Goal: Transaction & Acquisition: Purchase product/service

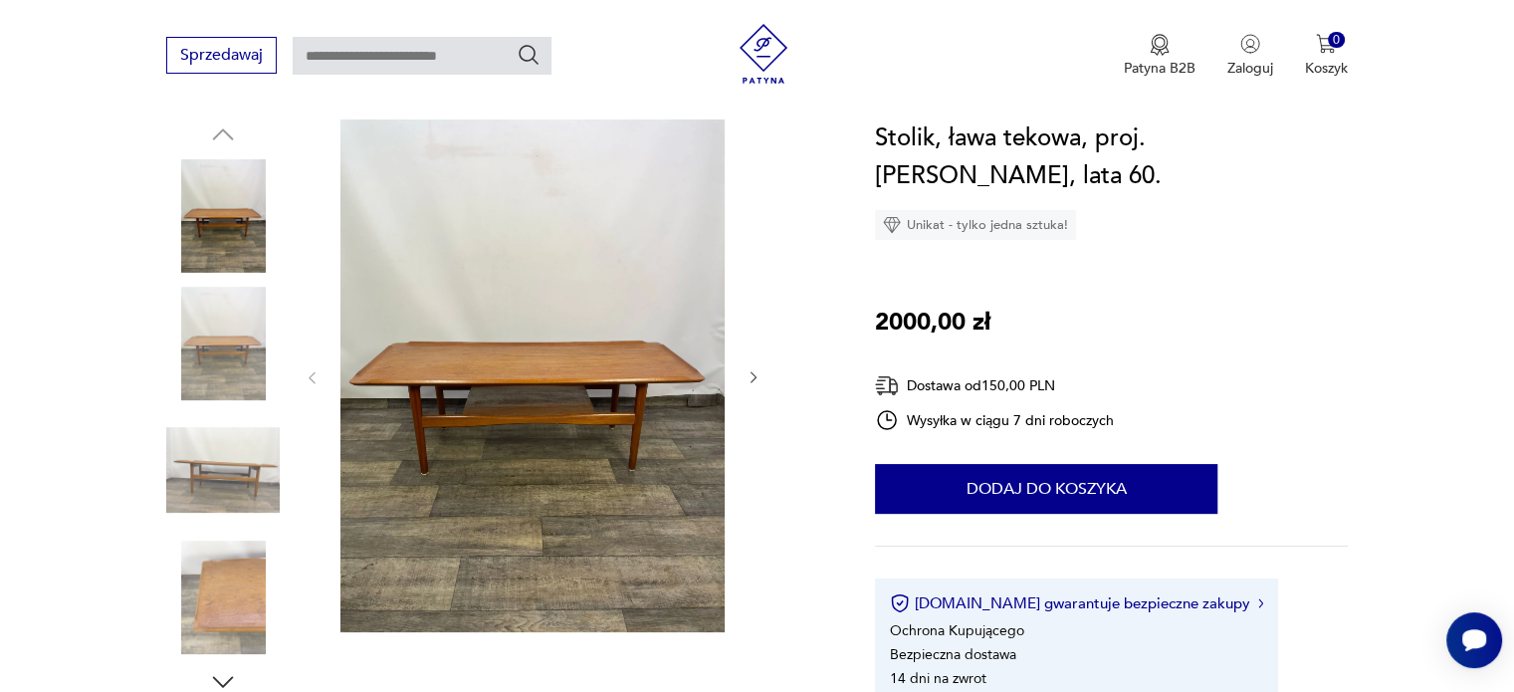
click at [760, 382] on icon "button" at bounding box center [753, 377] width 17 height 17
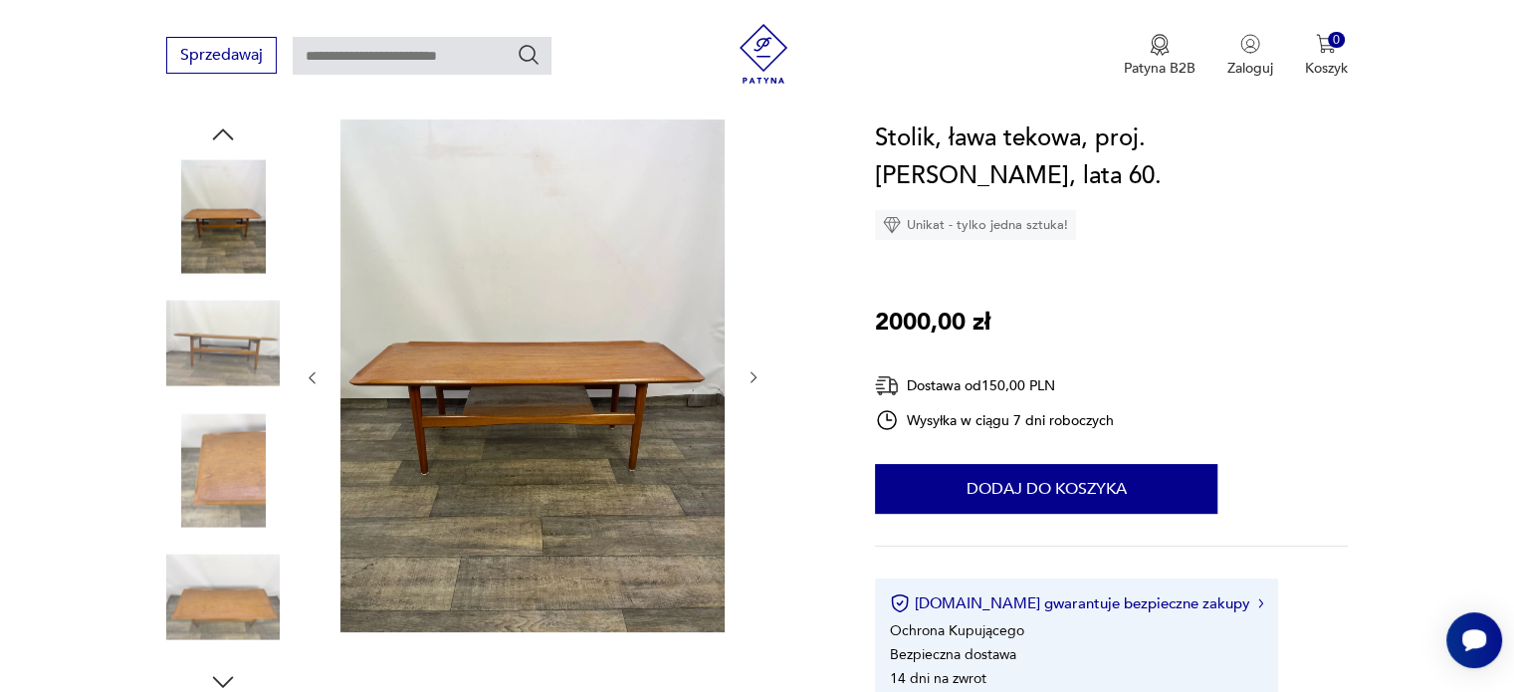
click at [760, 382] on icon "button" at bounding box center [753, 377] width 17 height 17
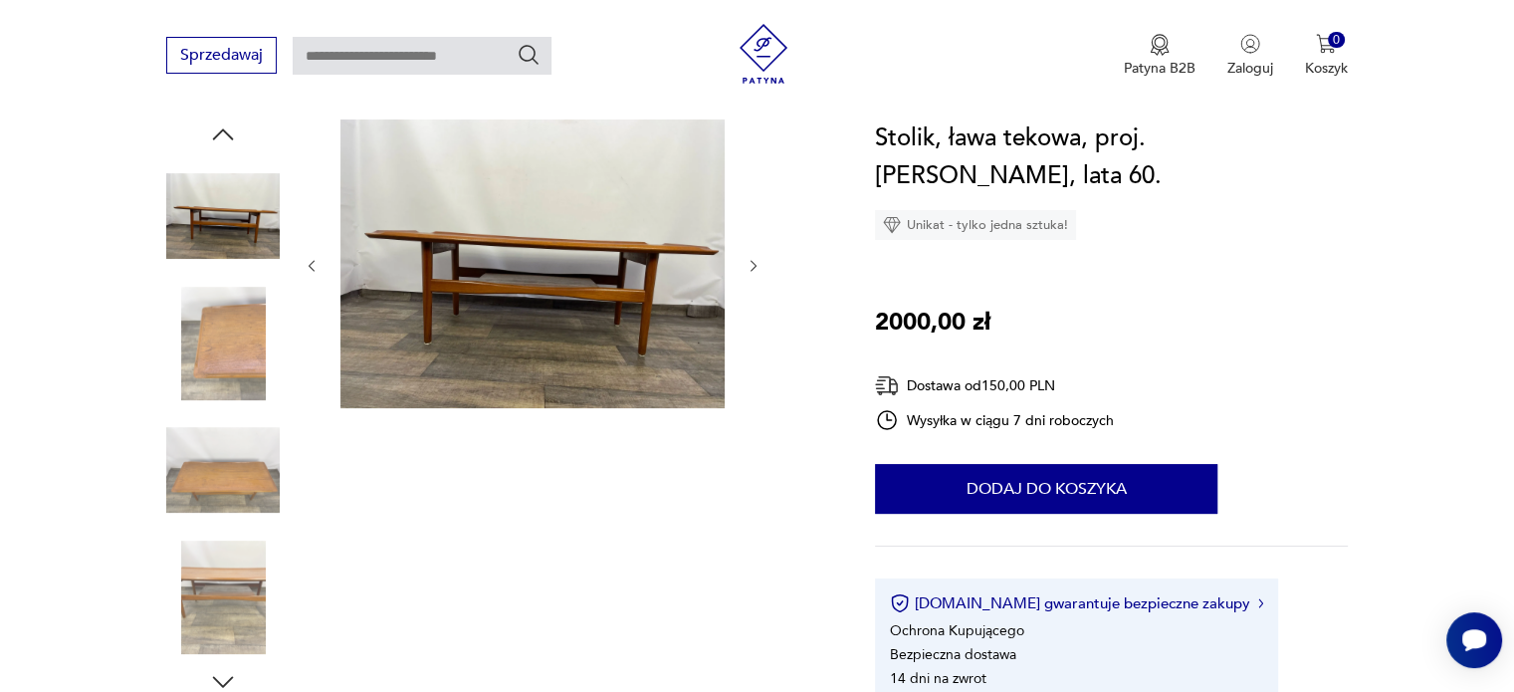
click at [760, 382] on div at bounding box center [533, 265] width 458 height 293
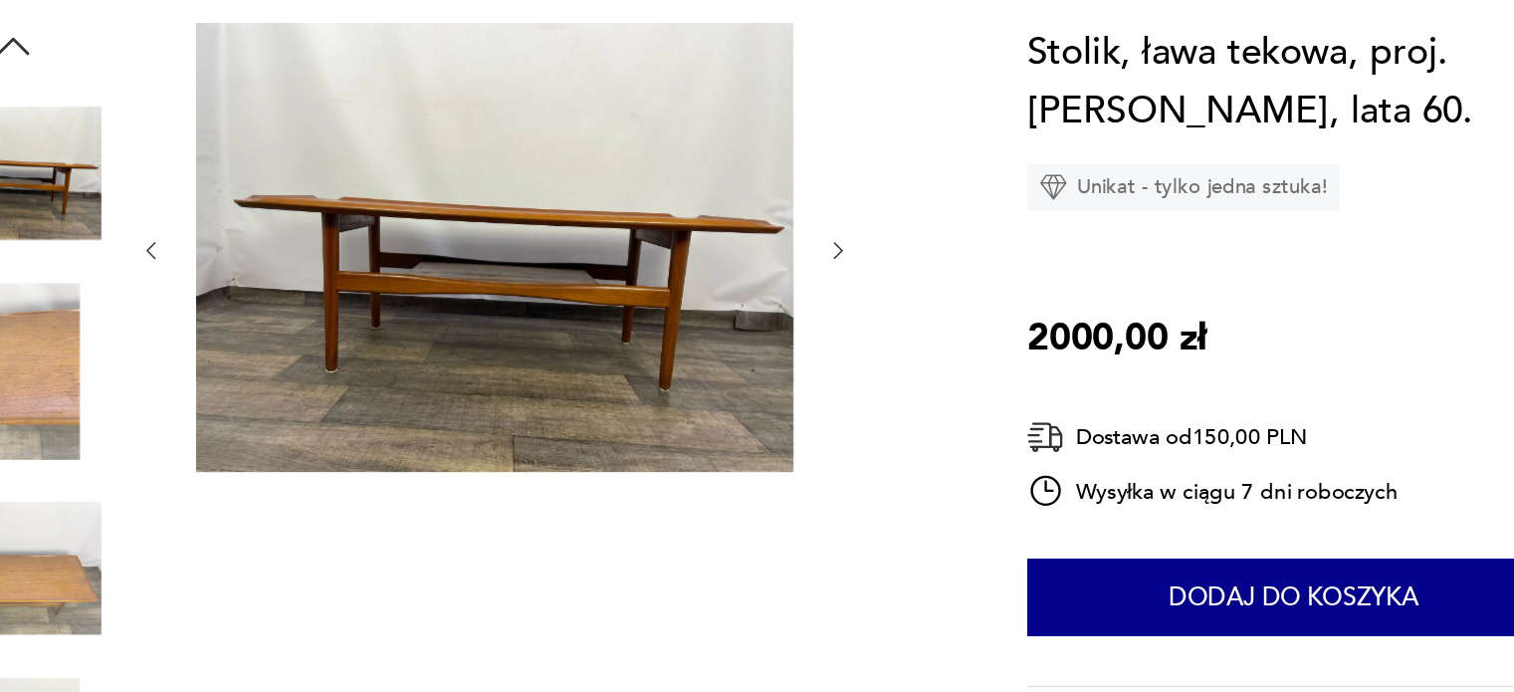
scroll to position [209, 0]
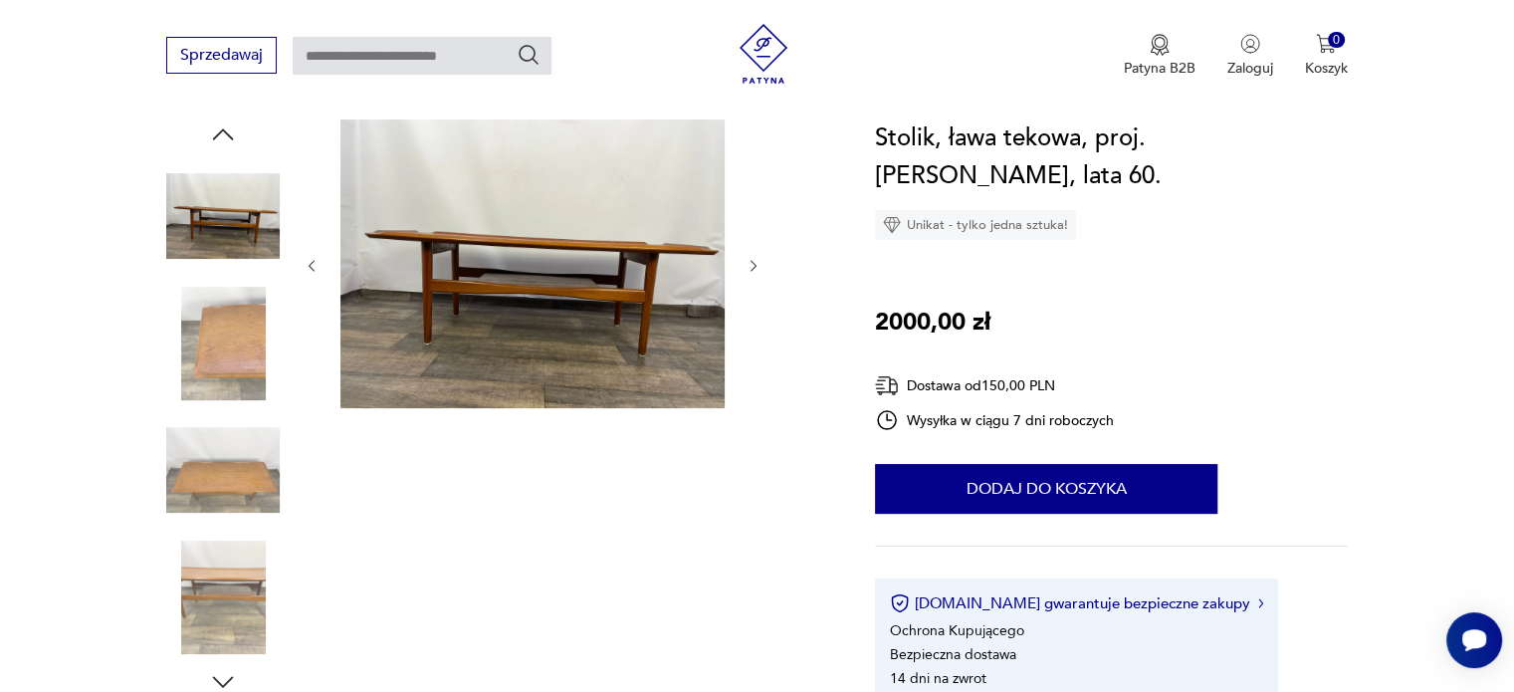
click at [754, 266] on icon "button" at bounding box center [753, 266] width 6 height 12
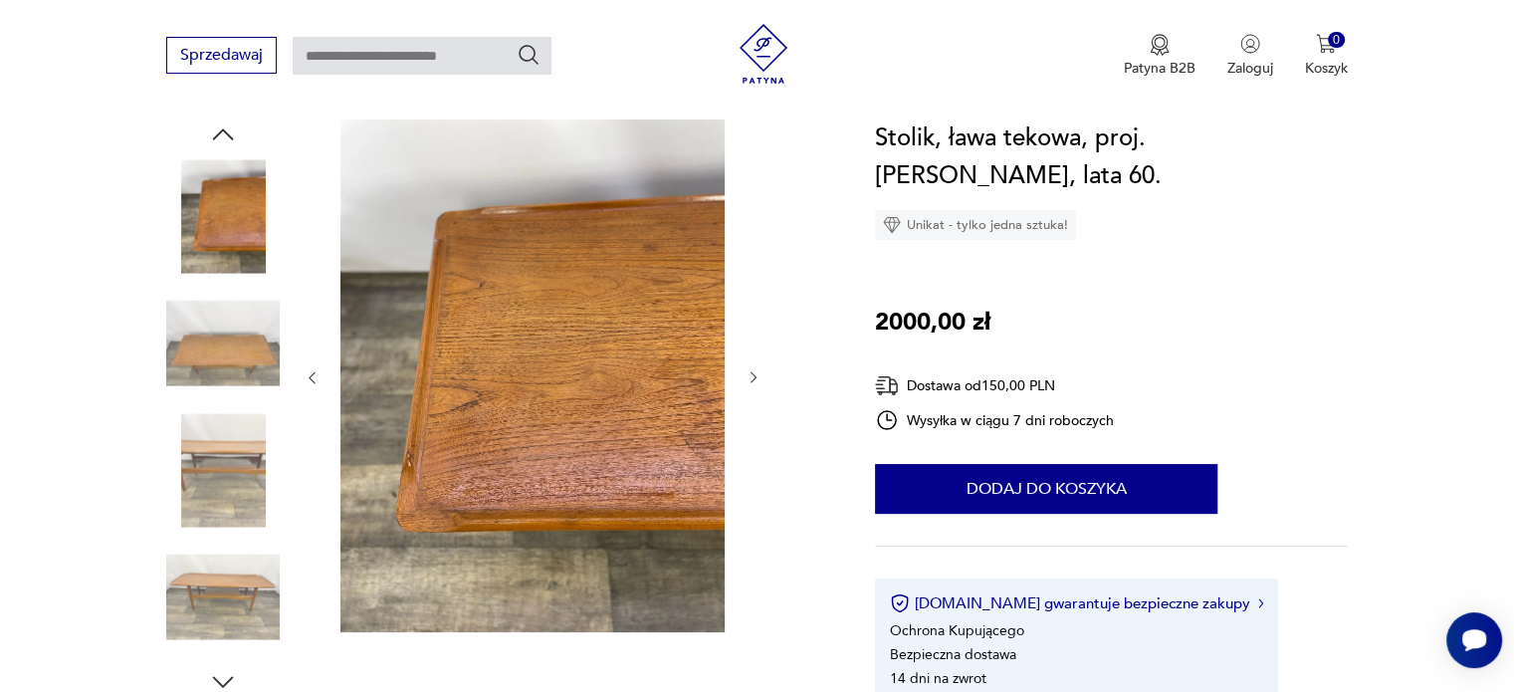
click at [752, 377] on icon "button" at bounding box center [753, 377] width 17 height 17
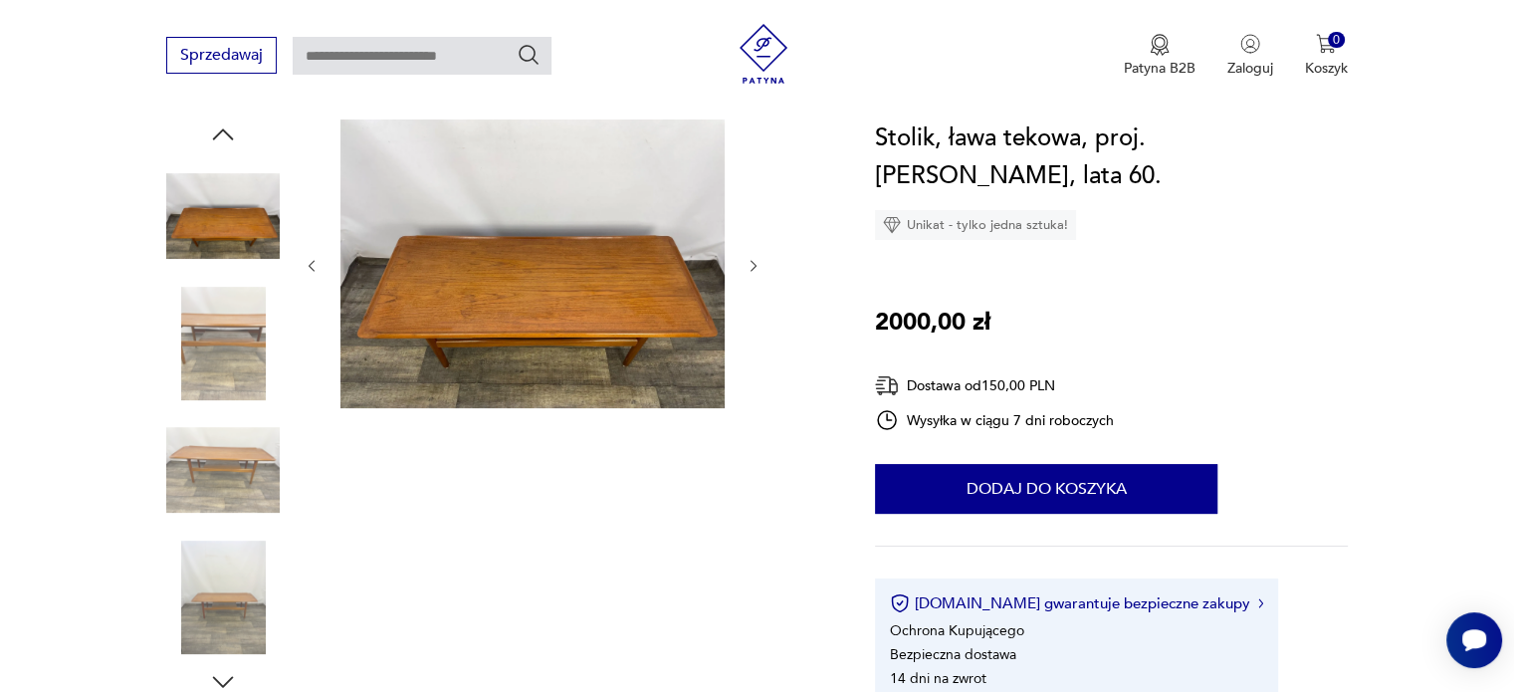
click at [752, 377] on div at bounding box center [533, 265] width 458 height 293
click at [745, 262] on icon "button" at bounding box center [753, 266] width 17 height 17
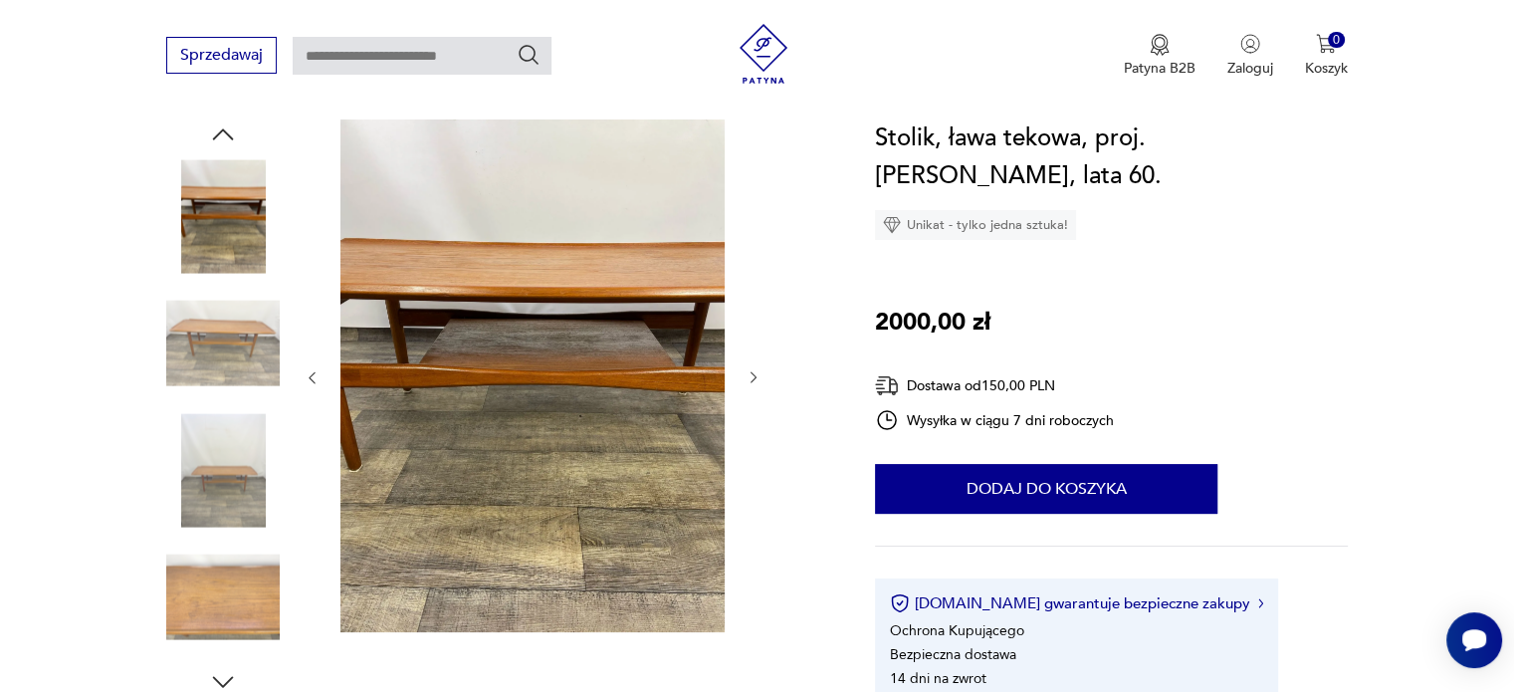
click at [756, 382] on icon "button" at bounding box center [753, 377] width 17 height 17
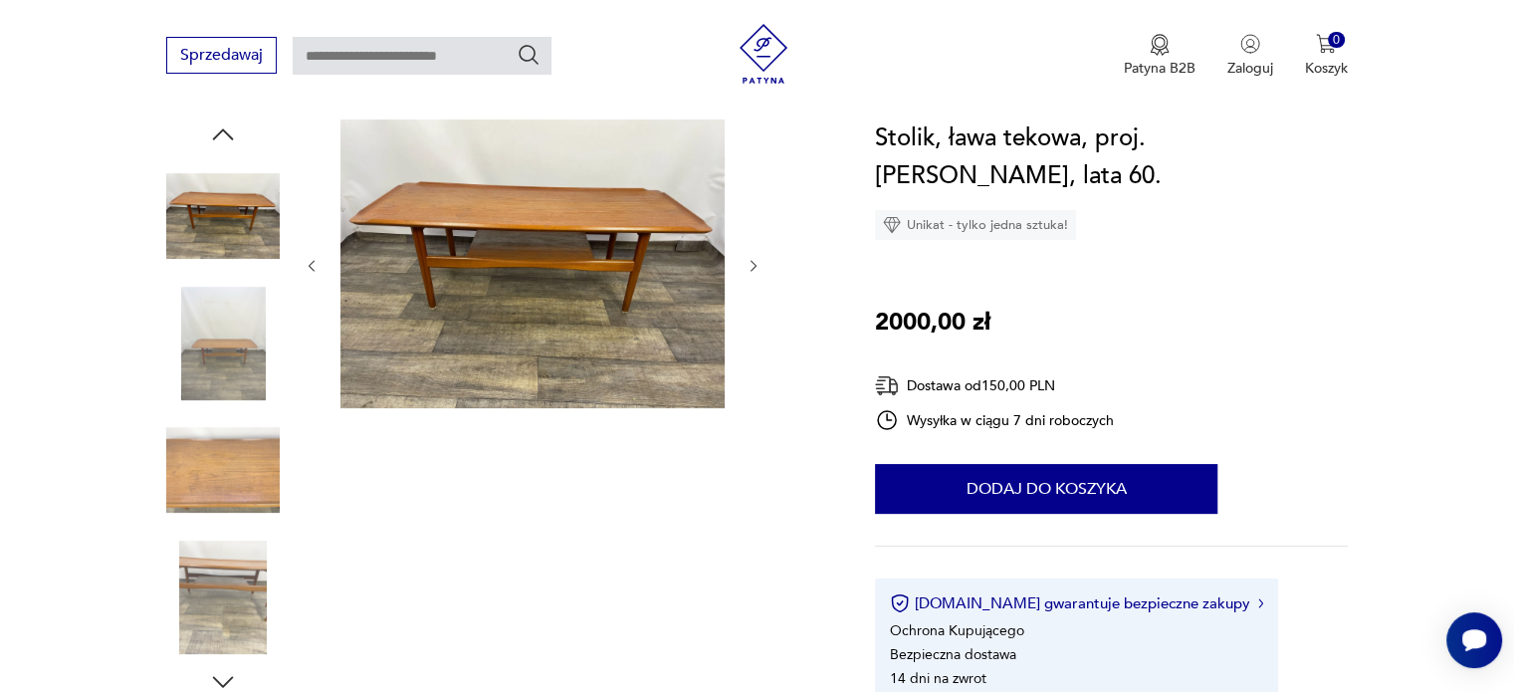
click at [747, 271] on icon "button" at bounding box center [753, 266] width 17 height 17
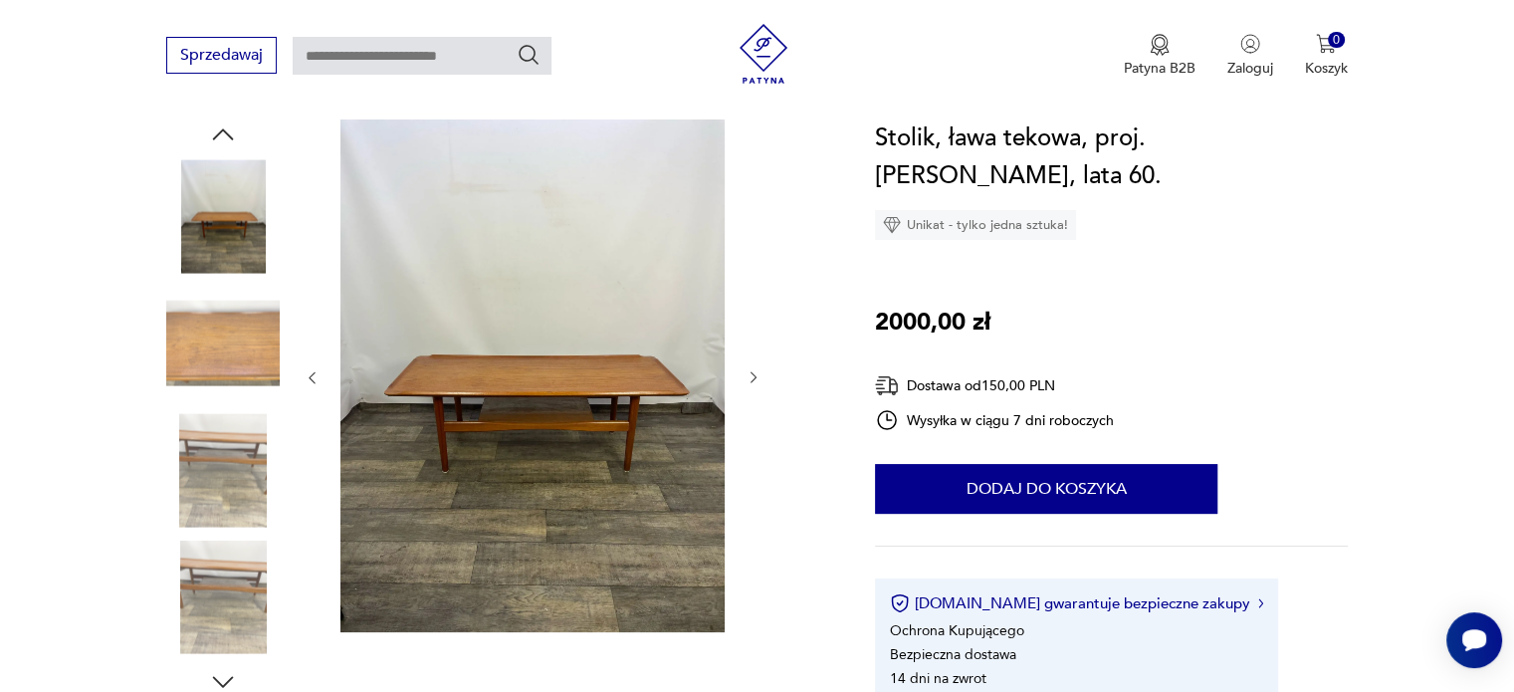
click at [752, 372] on icon "button" at bounding box center [753, 377] width 17 height 17
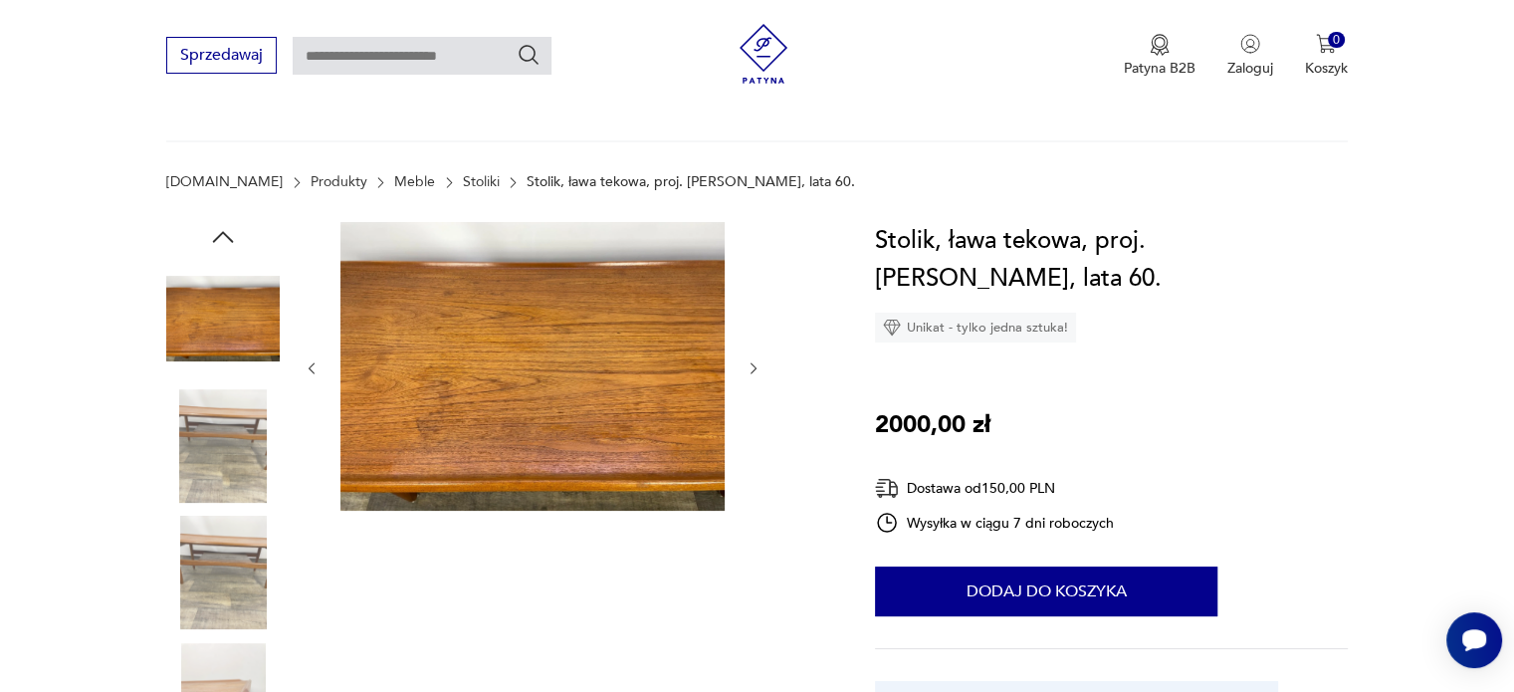
scroll to position [0, 0]
